Goal: Task Accomplishment & Management: Complete application form

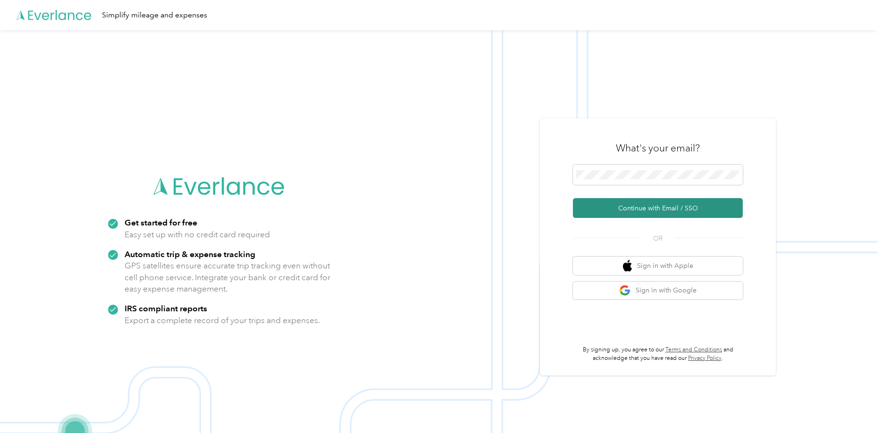
click at [605, 199] on button "Continue with Email / SSO" at bounding box center [658, 208] width 170 height 20
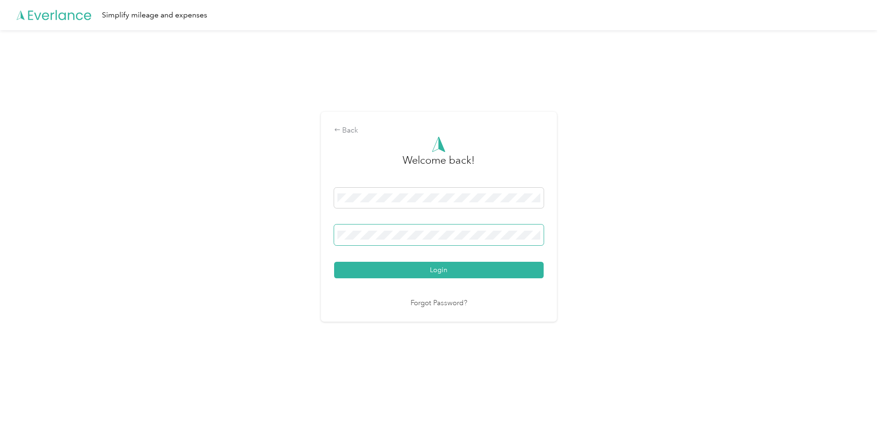
click at [334, 262] on button "Login" at bounding box center [438, 270] width 209 height 17
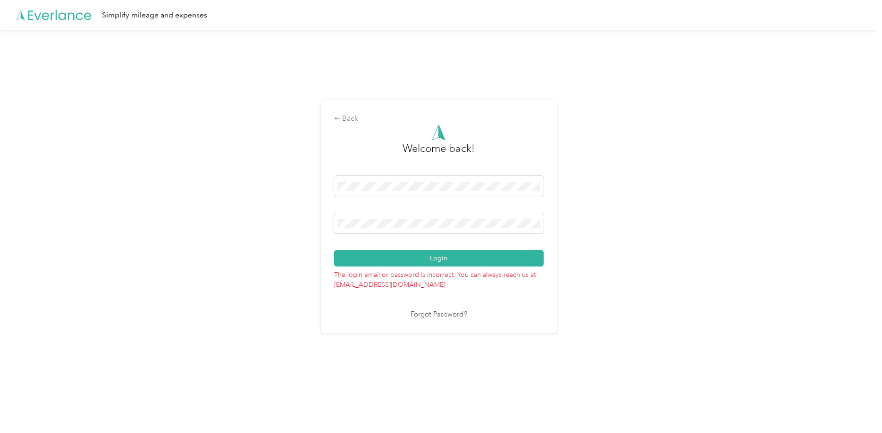
click at [334, 250] on button "Login" at bounding box center [438, 258] width 209 height 17
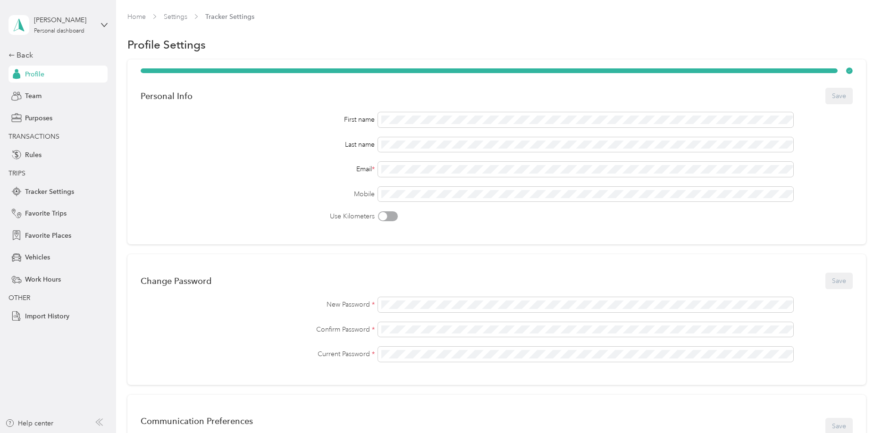
click at [40, 49] on div "[PERSON_NAME] Personal dashboard Back Profile Team Purposes TRANSACTIONS Rules …" at bounding box center [57, 162] width 99 height 325
click at [37, 56] on div "Back" at bounding box center [55, 55] width 94 height 11
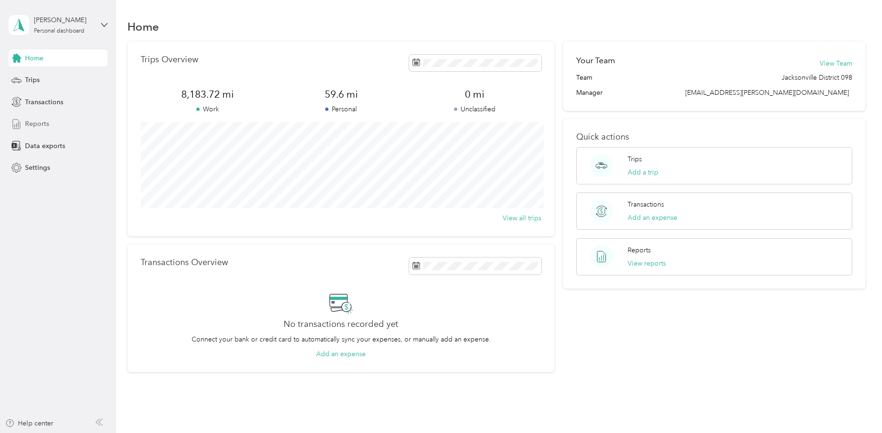
click at [71, 125] on div "Reports" at bounding box center [57, 124] width 99 height 17
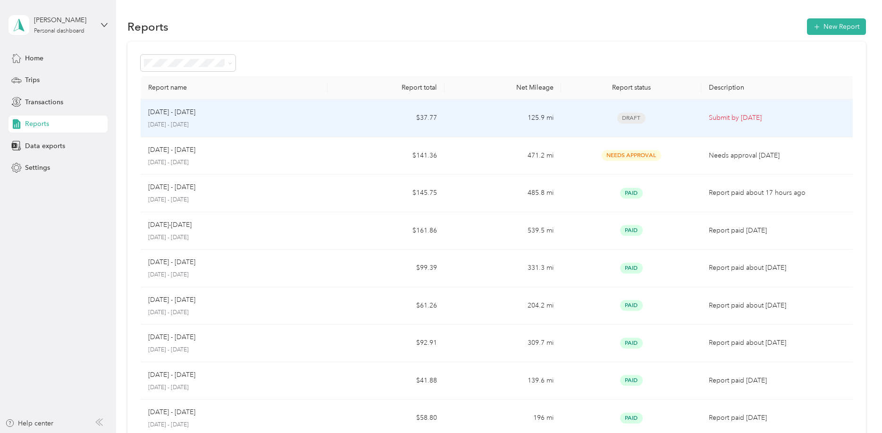
click at [804, 116] on p "Submit by [DATE]" at bounding box center [779, 118] width 141 height 10
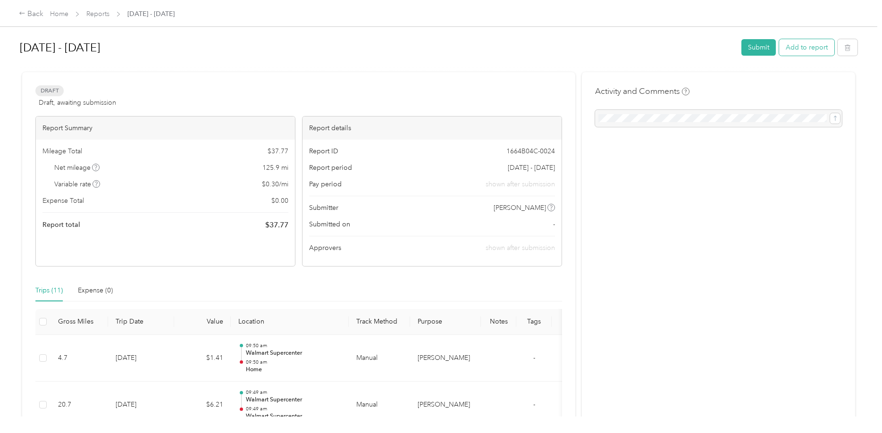
click at [834, 47] on button "Add to report" at bounding box center [806, 47] width 55 height 17
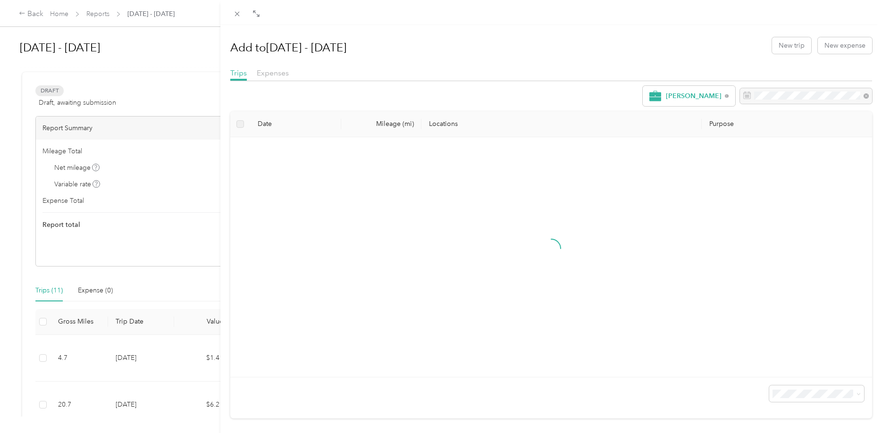
click at [771, 47] on div "Add to [DATE] - [DATE] New trip New expense" at bounding box center [551, 45] width 642 height 27
click at [791, 43] on button "New trip" at bounding box center [791, 45] width 39 height 17
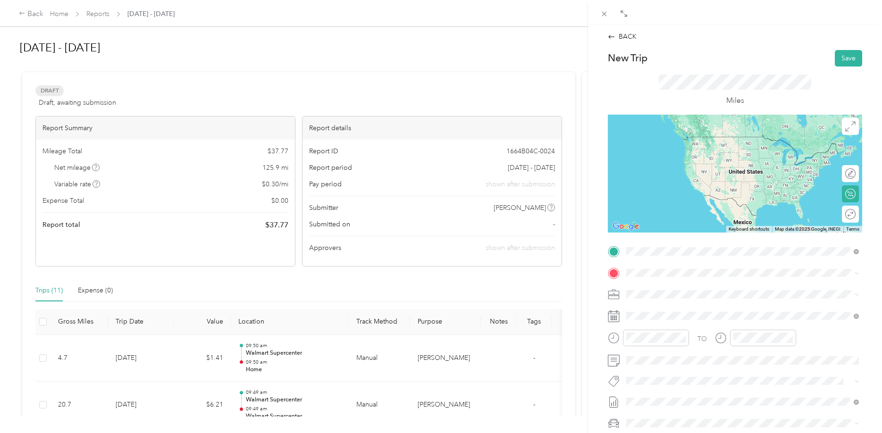
click at [661, 287] on strong "Home" at bounding box center [653, 289] width 18 height 8
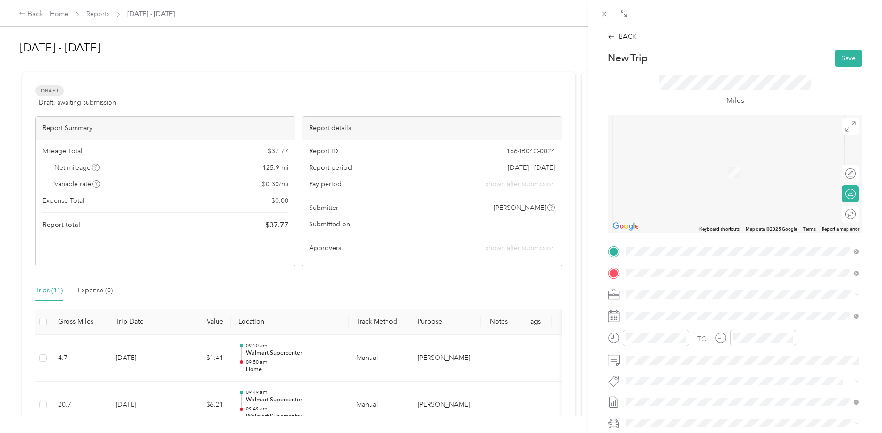
click at [742, 313] on div "TEAM Walmart Supercenter" at bounding box center [700, 312] width 112 height 12
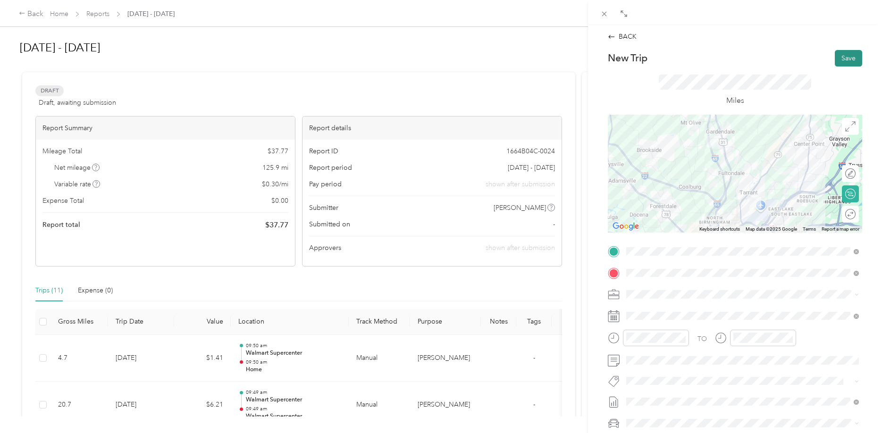
click at [836, 59] on button "Save" at bounding box center [848, 58] width 27 height 17
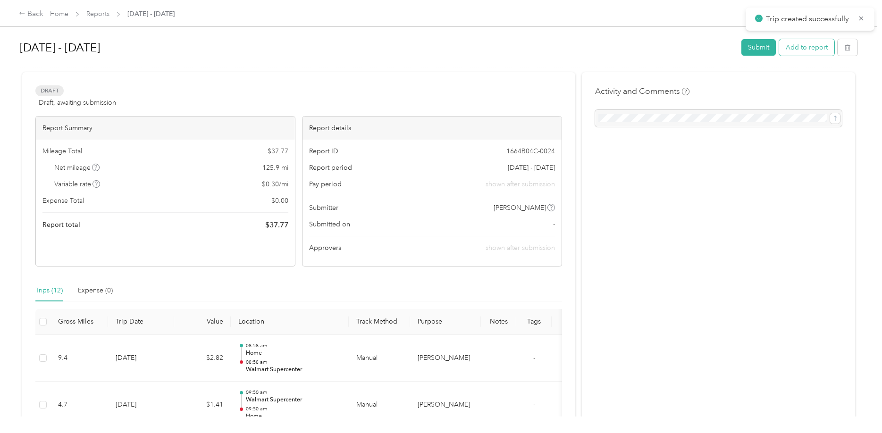
click at [797, 52] on button "Add to report" at bounding box center [806, 47] width 55 height 17
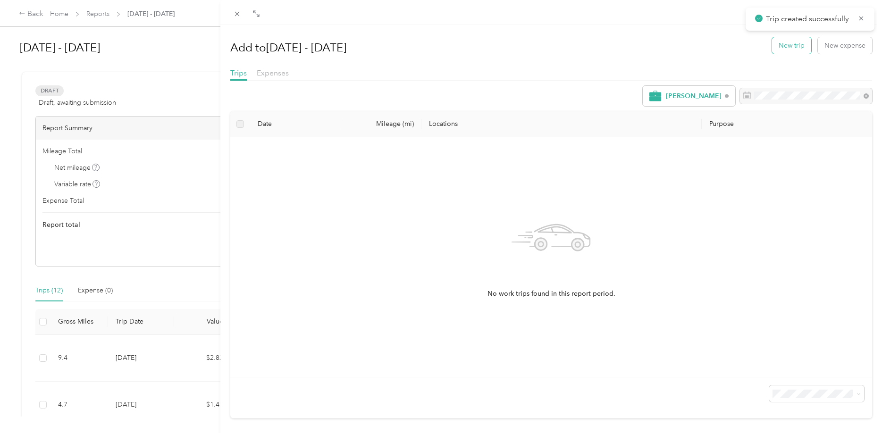
click at [779, 49] on button "New trip" at bounding box center [791, 45] width 39 height 17
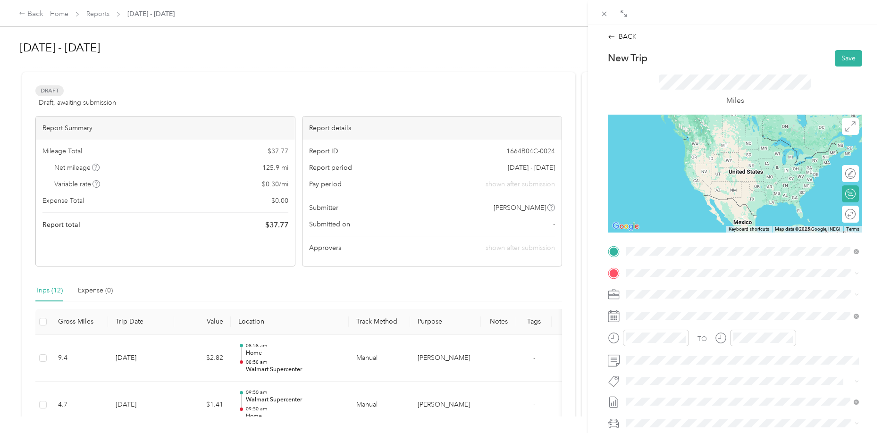
click at [692, 285] on li "TEAM Walmart Supercenter [STREET_ADDRESS][PERSON_NAME]" at bounding box center [742, 296] width 239 height 33
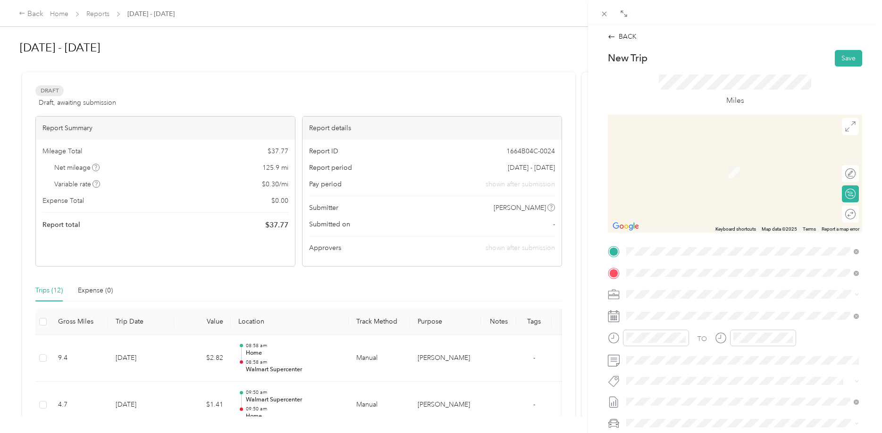
click at [692, 313] on strong "Walmart Supercenter" at bounding box center [709, 312] width 65 height 8
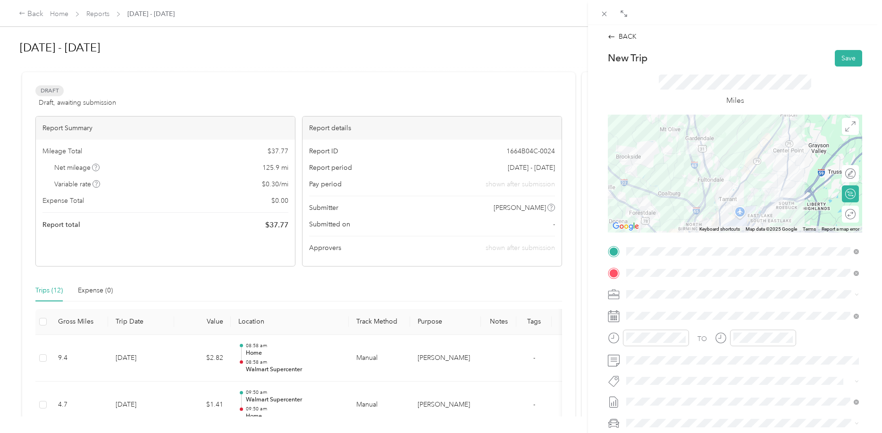
click at [707, 193] on div at bounding box center [735, 174] width 254 height 118
click at [705, 193] on div at bounding box center [735, 174] width 254 height 118
click at [704, 200] on div at bounding box center [735, 174] width 254 height 118
click at [701, 199] on div at bounding box center [735, 174] width 254 height 118
click at [704, 200] on div at bounding box center [735, 174] width 254 height 118
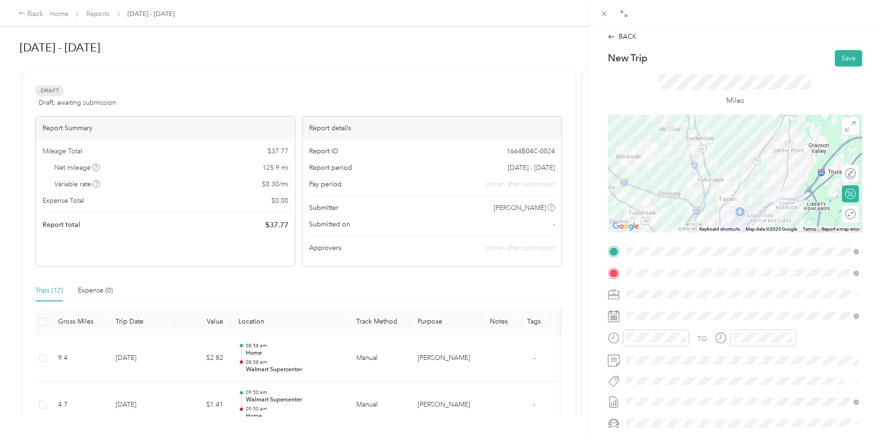
click at [701, 196] on div at bounding box center [735, 174] width 254 height 118
click at [700, 179] on div at bounding box center [735, 174] width 254 height 118
click at [703, 177] on div at bounding box center [735, 174] width 254 height 118
click at [698, 174] on div at bounding box center [735, 174] width 254 height 118
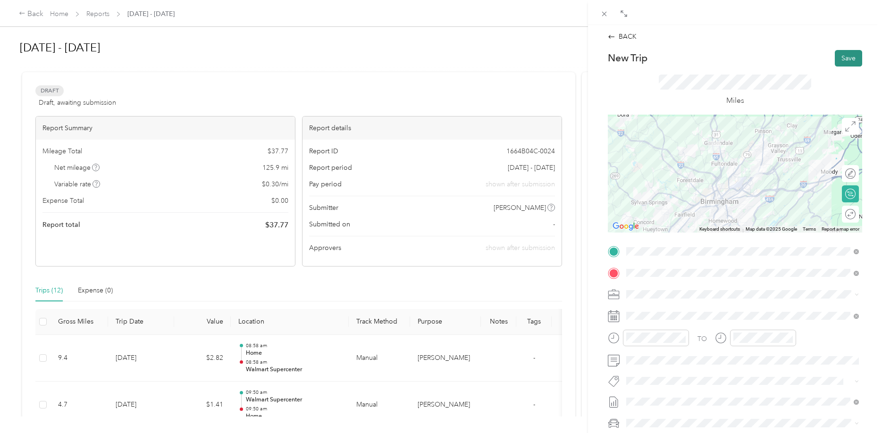
click at [851, 51] on button "Save" at bounding box center [848, 58] width 27 height 17
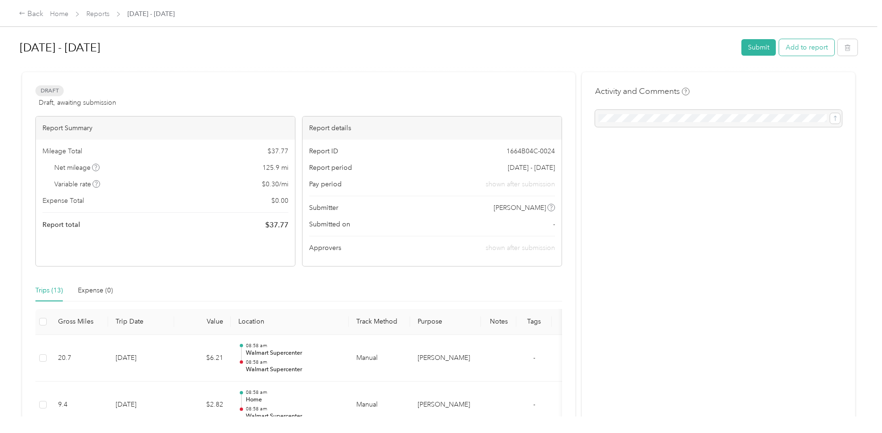
click at [811, 50] on button "Add to report" at bounding box center [806, 47] width 55 height 17
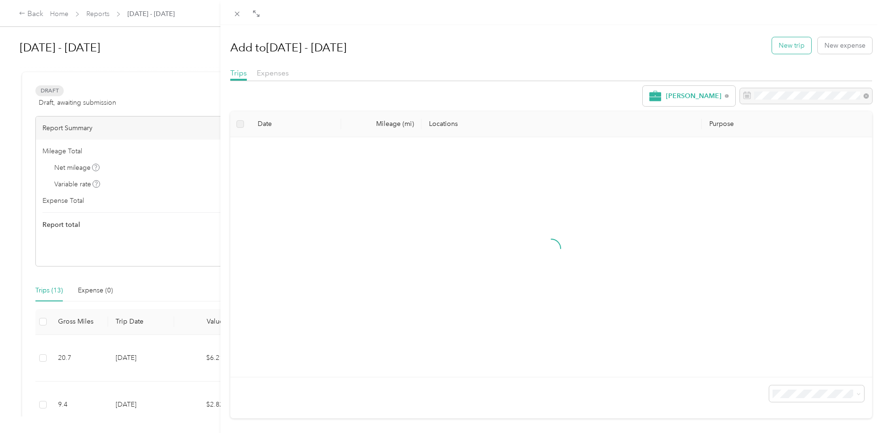
click at [775, 39] on button "New trip" at bounding box center [791, 45] width 39 height 17
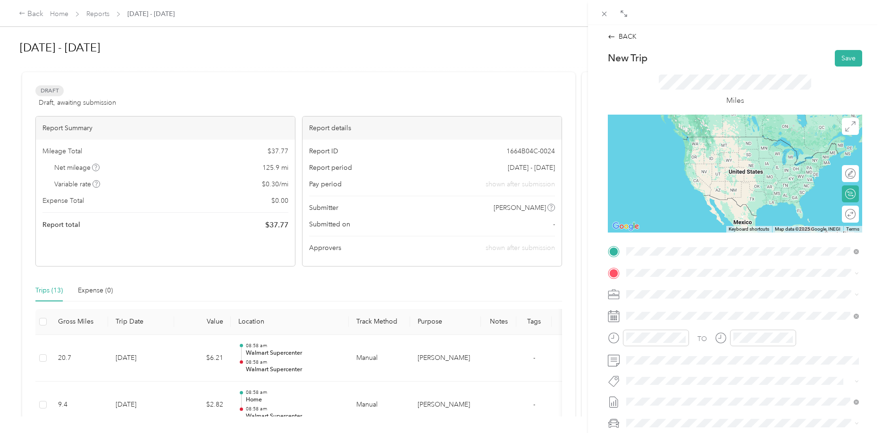
click at [739, 309] on li "TEAM Walmart Supercenter [STREET_ADDRESS]" at bounding box center [742, 296] width 239 height 33
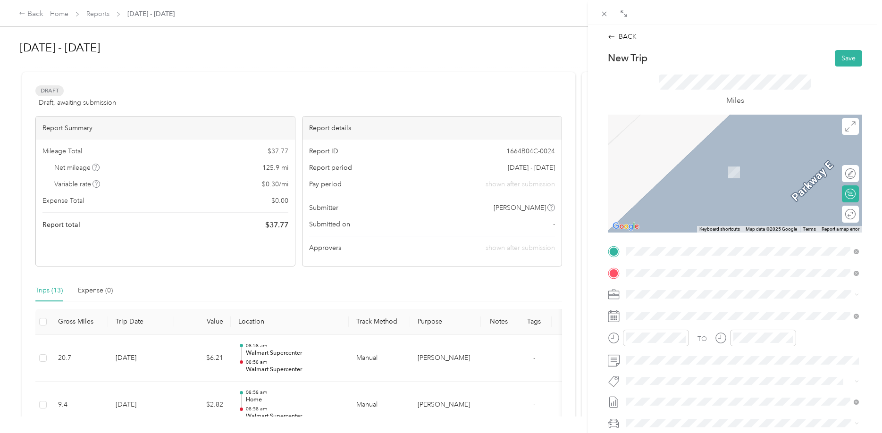
click at [729, 308] on div "Home" at bounding box center [717, 310] width 147 height 8
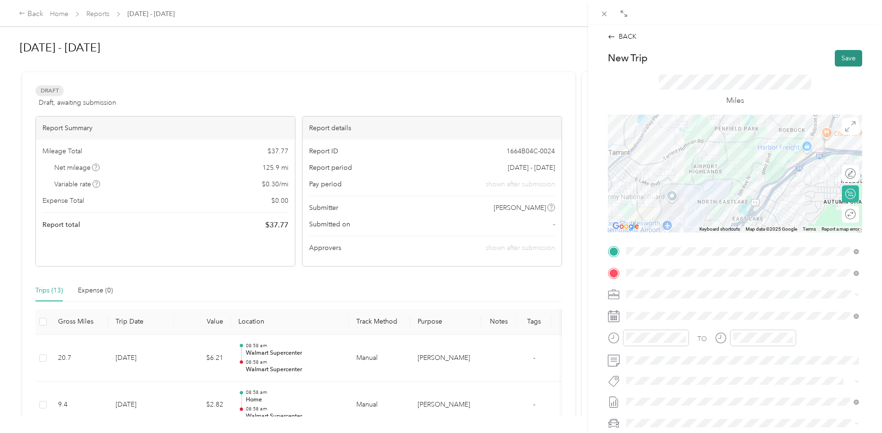
click at [854, 55] on button "Save" at bounding box center [848, 58] width 27 height 17
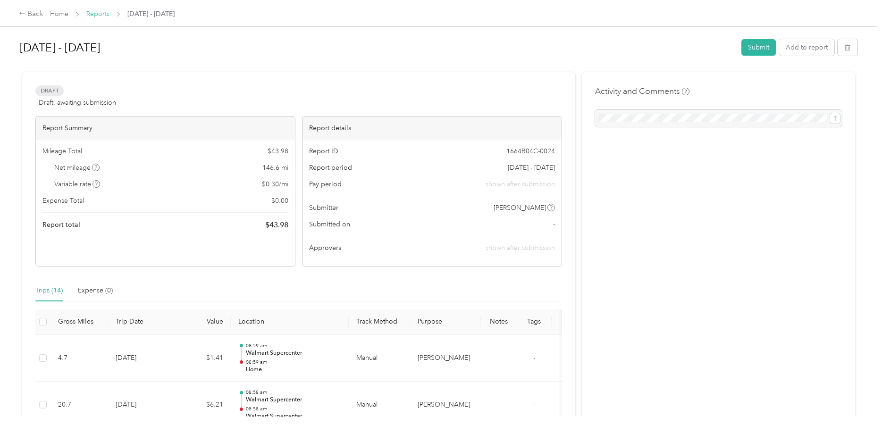
click at [95, 14] on link "Reports" at bounding box center [97, 14] width 23 height 8
